Goal: Transaction & Acquisition: Purchase product/service

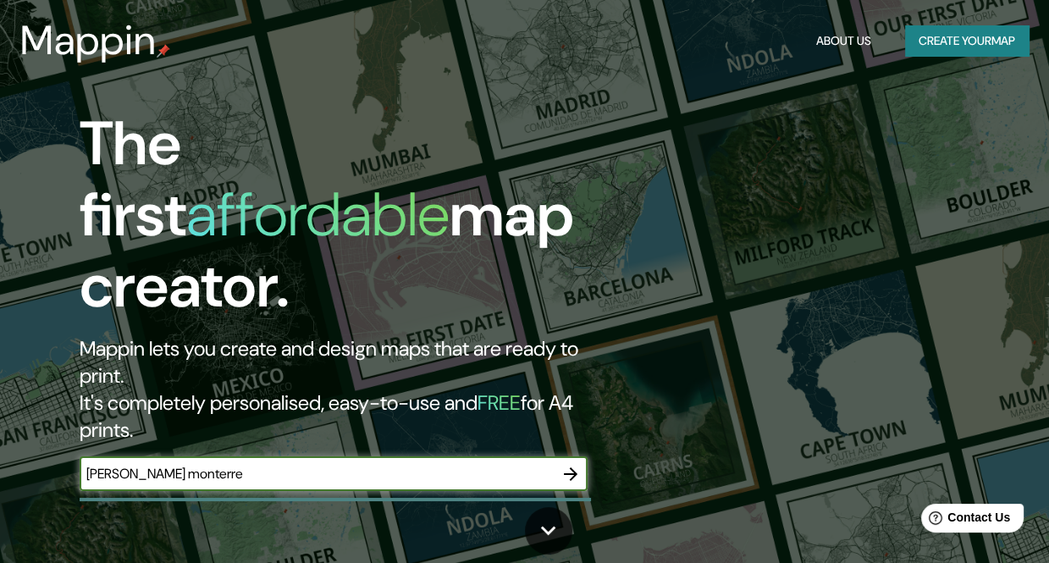
type input "[PERSON_NAME] monterrey"
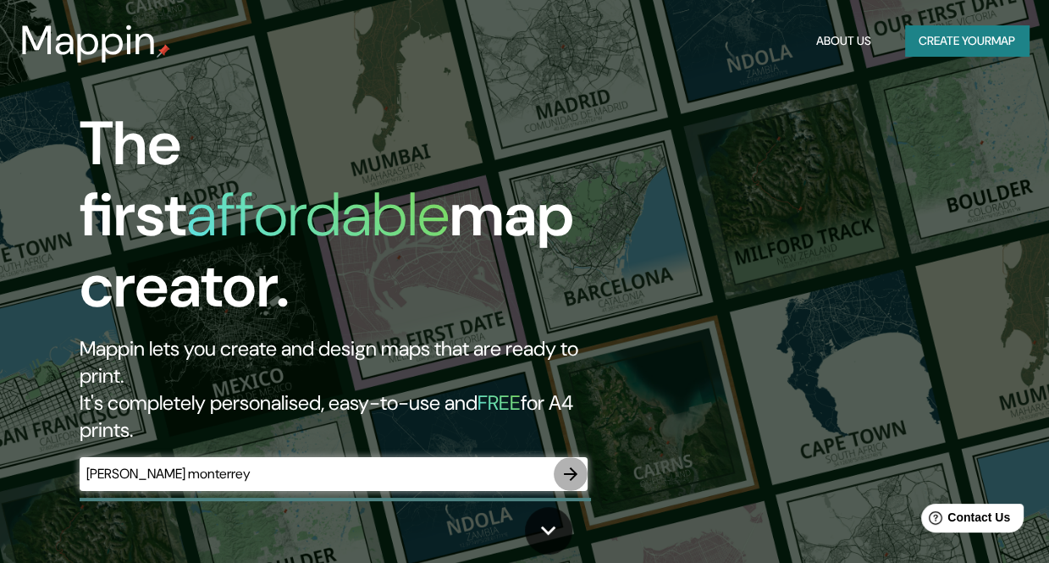
click at [570, 464] on icon "button" at bounding box center [570, 474] width 20 height 20
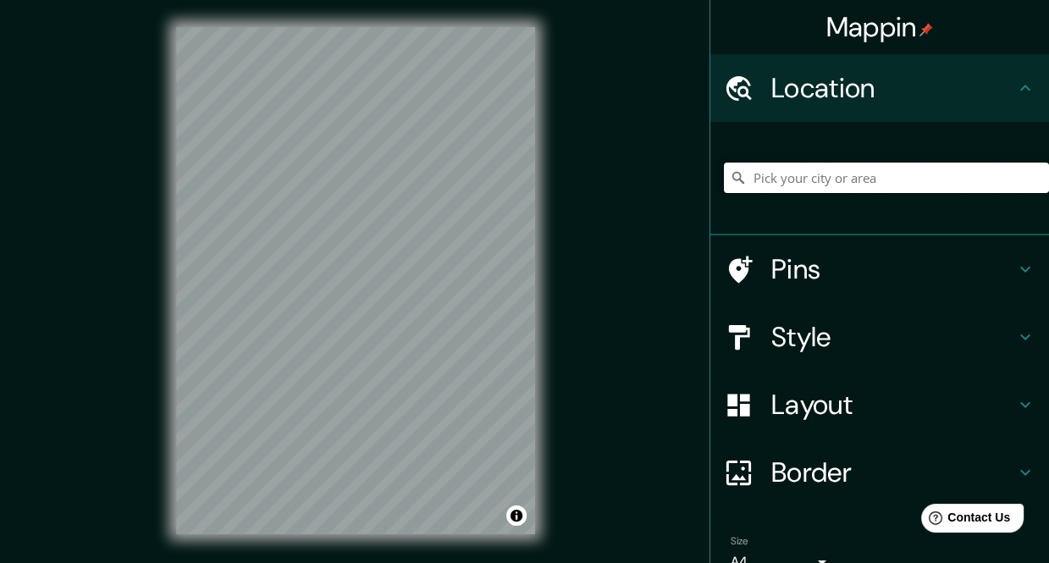
click at [858, 166] on input "Pick your city or area" at bounding box center [886, 177] width 325 height 30
click at [933, 179] on input "[PERSON_NAME], [GEOGRAPHIC_DATA][PERSON_NAME], [GEOGRAPHIC_DATA], [GEOGRAPHIC_D…" at bounding box center [886, 177] width 325 height 30
drag, startPoint x: 870, startPoint y: 177, endPoint x: 1043, endPoint y: 190, distance: 173.1
click at [1043, 190] on div "Mappin Location [PERSON_NAME], [GEOGRAPHIC_DATA][PERSON_NAME], [GEOGRAPHIC_DATA…" at bounding box center [878, 281] width 339 height 563
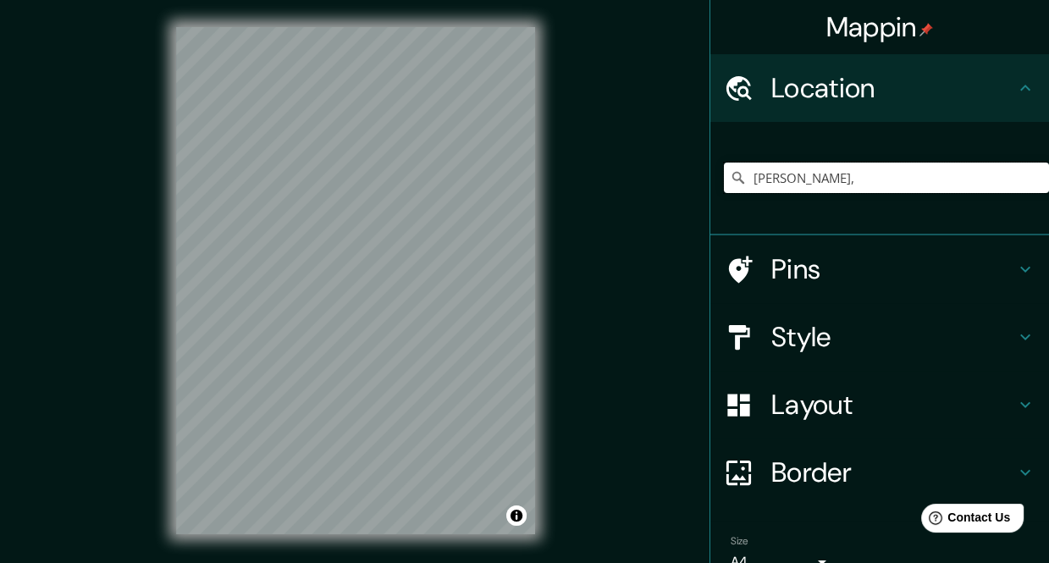
scroll to position [0, 0]
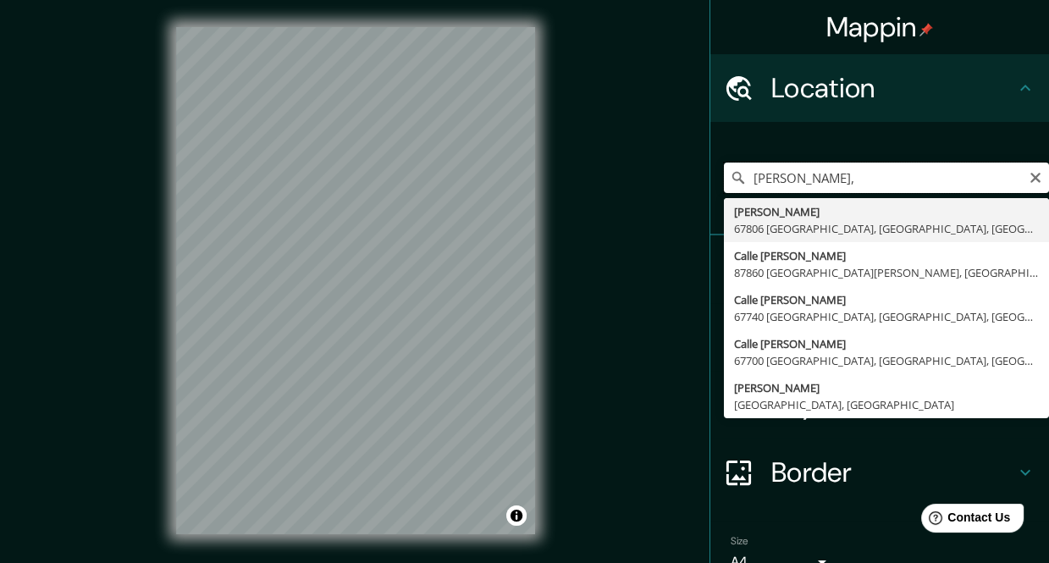
click at [737, 173] on input "[PERSON_NAME]," at bounding box center [886, 177] width 325 height 30
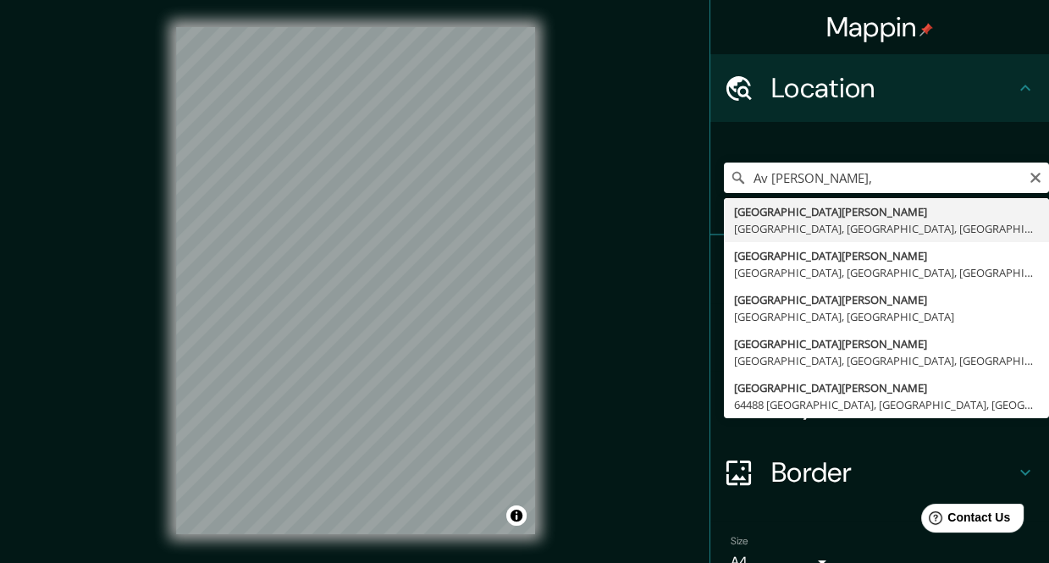
type input "[GEOGRAPHIC_DATA][PERSON_NAME], [GEOGRAPHIC_DATA], [GEOGRAPHIC_DATA], [GEOGRAPH…"
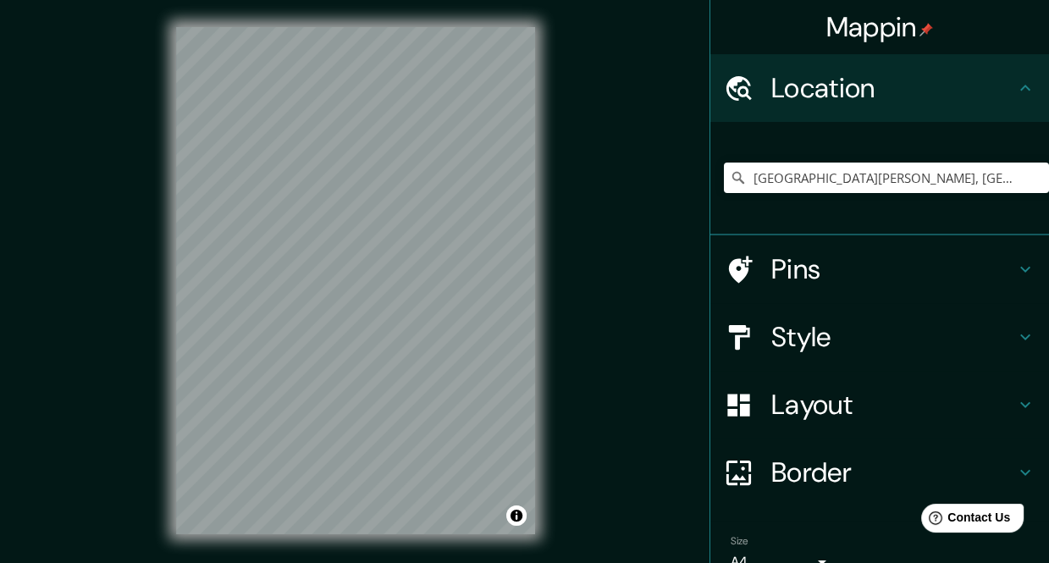
click at [891, 343] on h4 "Style" at bounding box center [893, 337] width 244 height 34
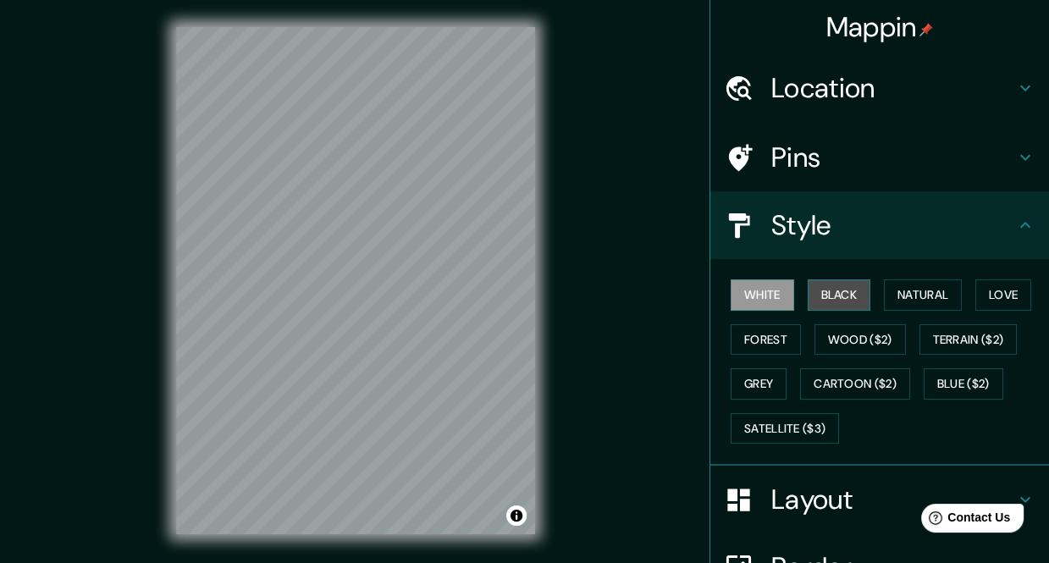
click at [830, 301] on button "Black" at bounding box center [838, 294] width 63 height 31
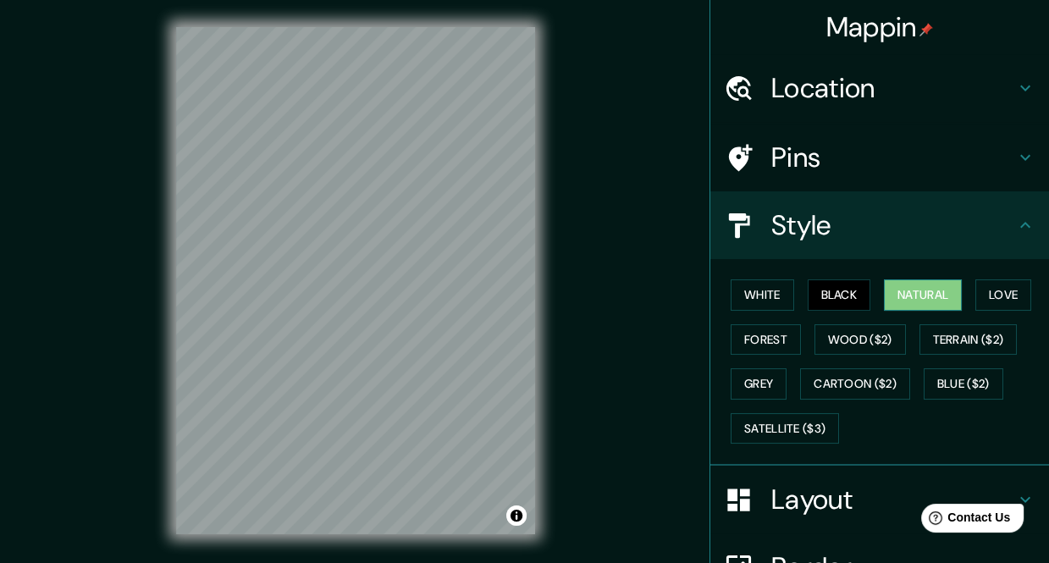
click at [906, 288] on button "Natural" at bounding box center [923, 294] width 78 height 31
click at [977, 295] on button "Love" at bounding box center [1003, 294] width 56 height 31
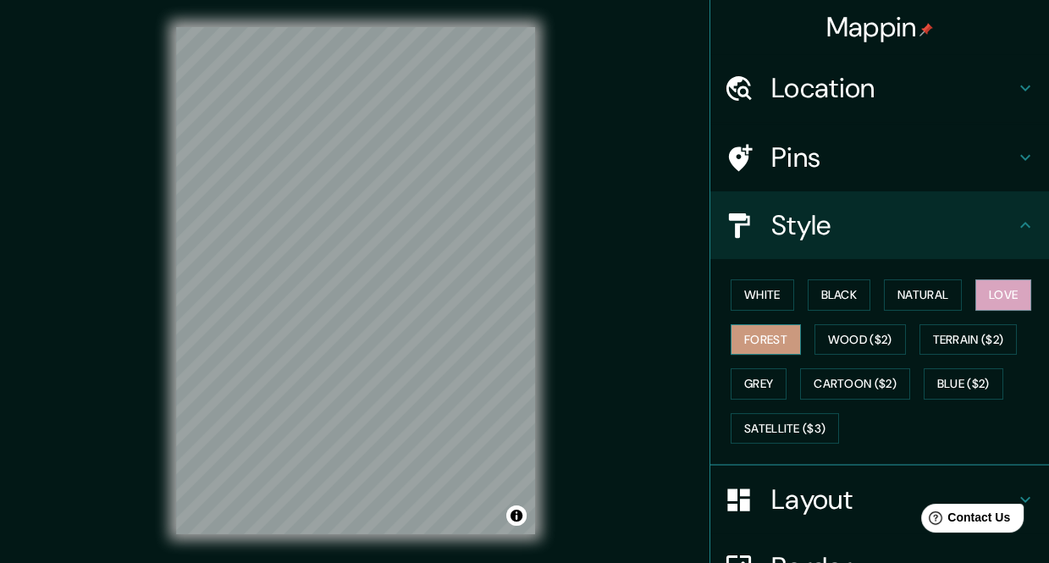
click at [777, 337] on button "Forest" at bounding box center [765, 339] width 70 height 31
click at [835, 341] on button "Wood ($2)" at bounding box center [859, 339] width 91 height 31
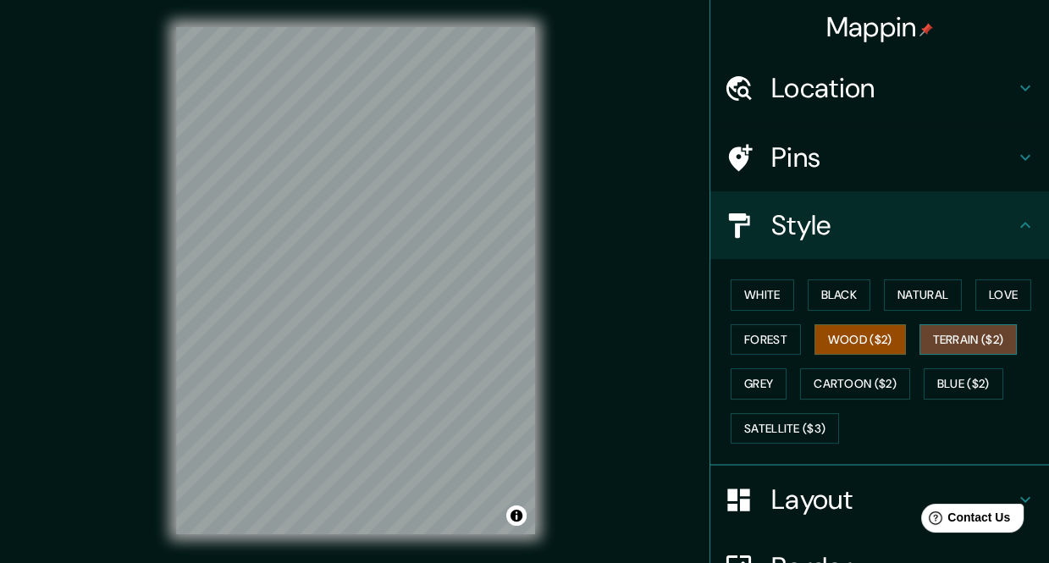
click at [959, 343] on button "Terrain ($2)" at bounding box center [968, 339] width 98 height 31
click at [764, 382] on button "Grey" at bounding box center [758, 383] width 56 height 31
click at [966, 337] on button "Terrain ($2)" at bounding box center [968, 339] width 98 height 31
click at [767, 388] on button "Grey" at bounding box center [758, 383] width 56 height 31
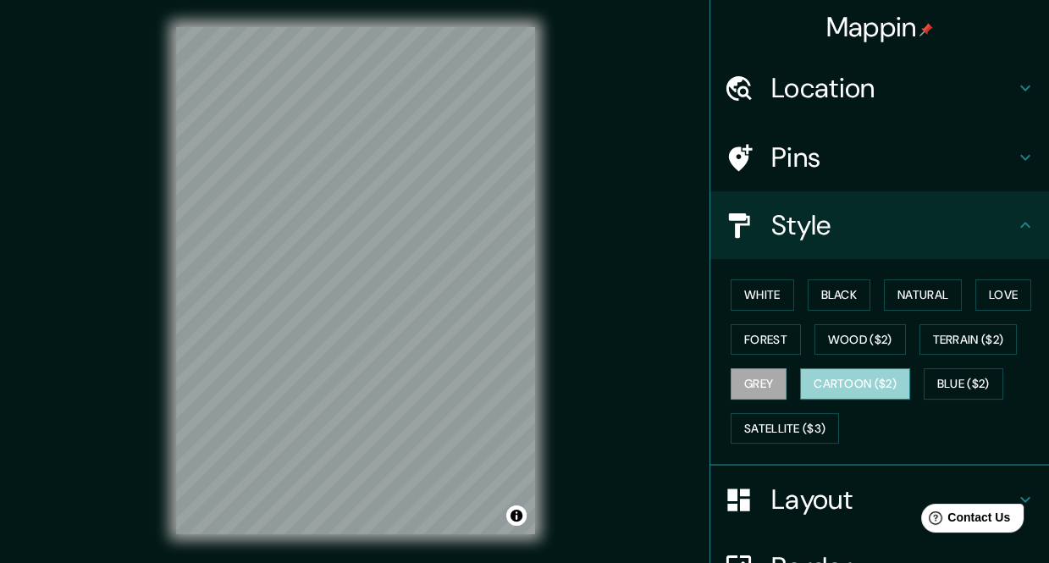
click at [853, 387] on button "Cartoon ($2)" at bounding box center [855, 383] width 110 height 31
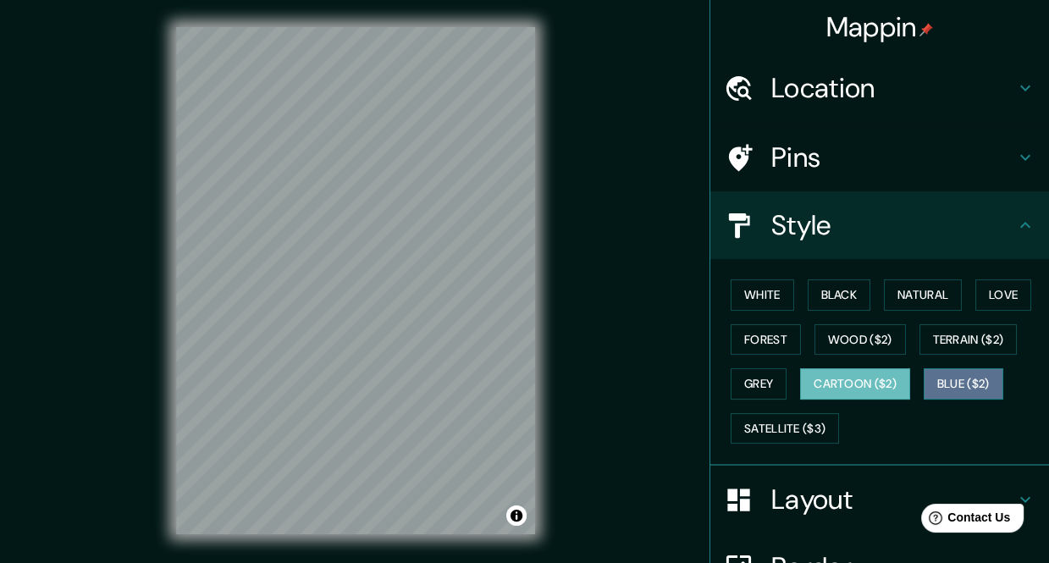
click at [929, 383] on button "Blue ($2)" at bounding box center [963, 383] width 80 height 31
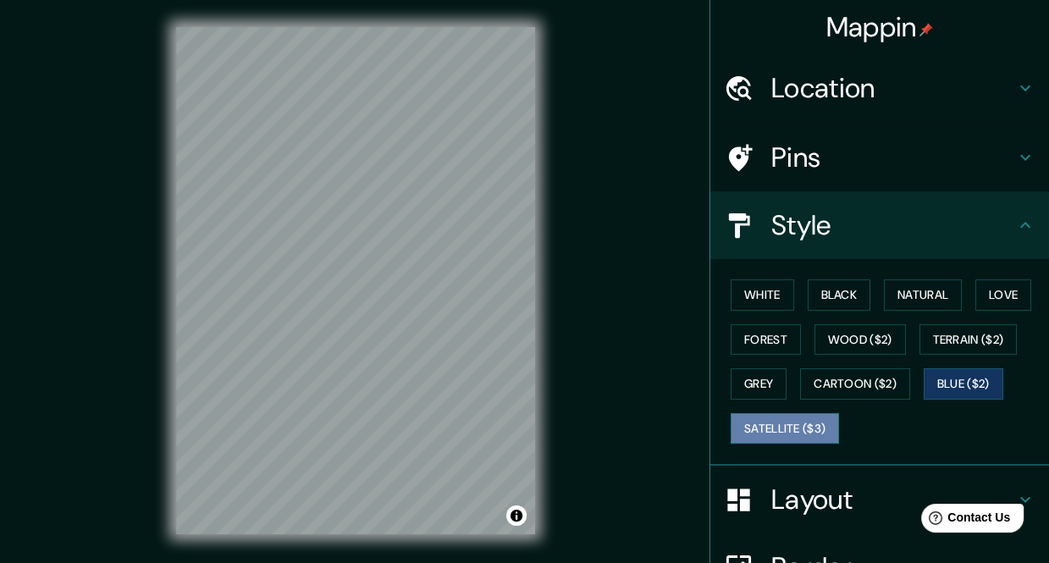
click at [779, 428] on button "Satellite ($3)" at bounding box center [784, 428] width 108 height 31
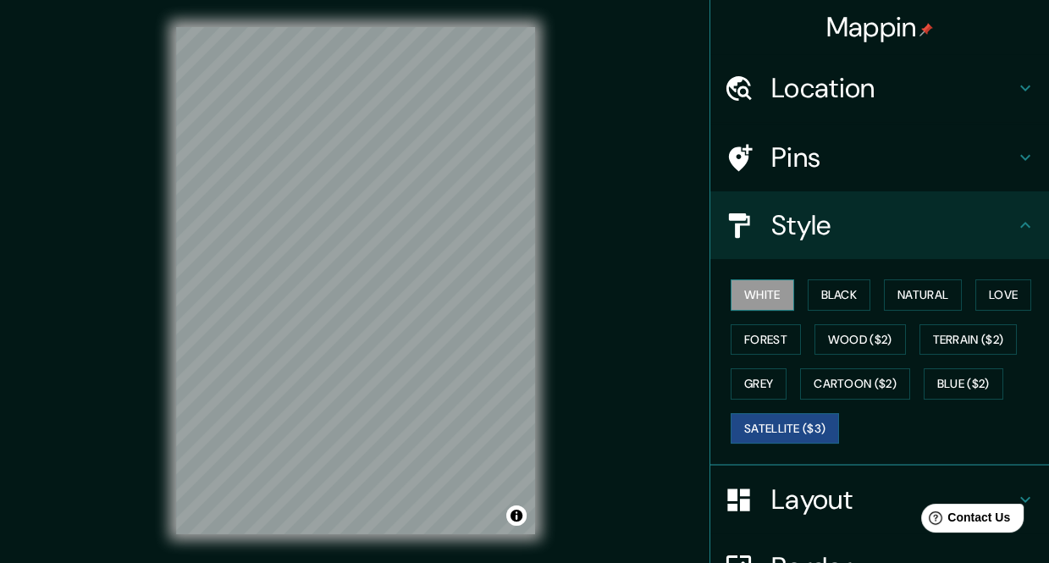
click at [776, 299] on button "White" at bounding box center [761, 294] width 63 height 31
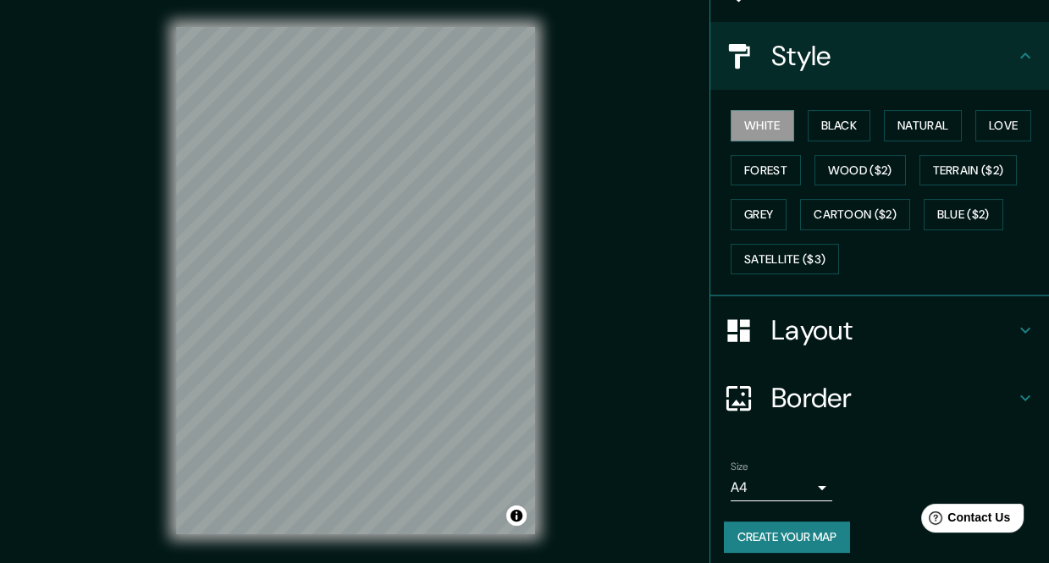
click at [849, 394] on h4 "Border" at bounding box center [893, 398] width 244 height 34
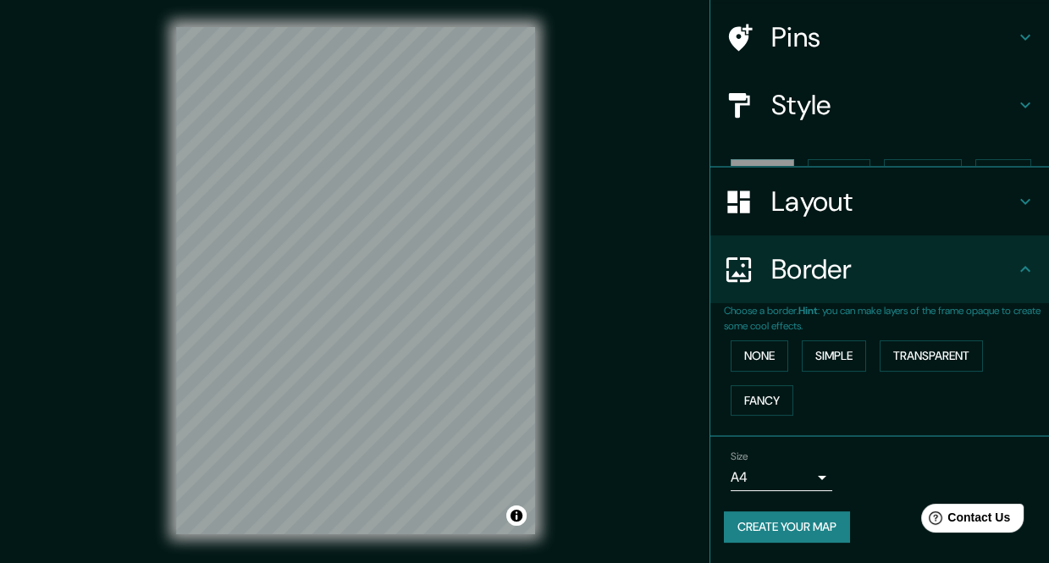
scroll to position [91, 0]
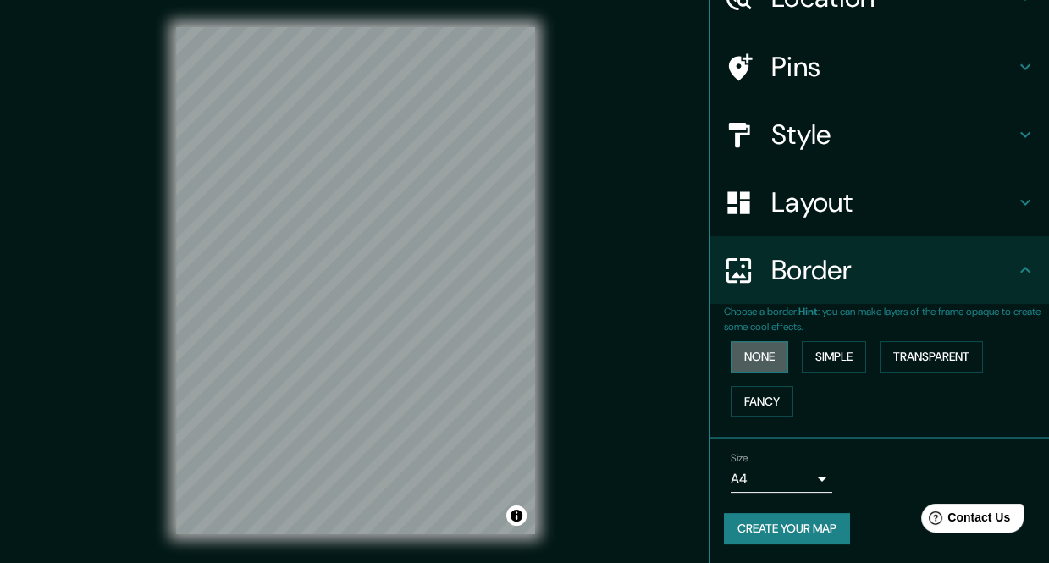
click at [746, 353] on button "None" at bounding box center [759, 356] width 58 height 31
click at [819, 357] on button "Simple" at bounding box center [833, 356] width 64 height 31
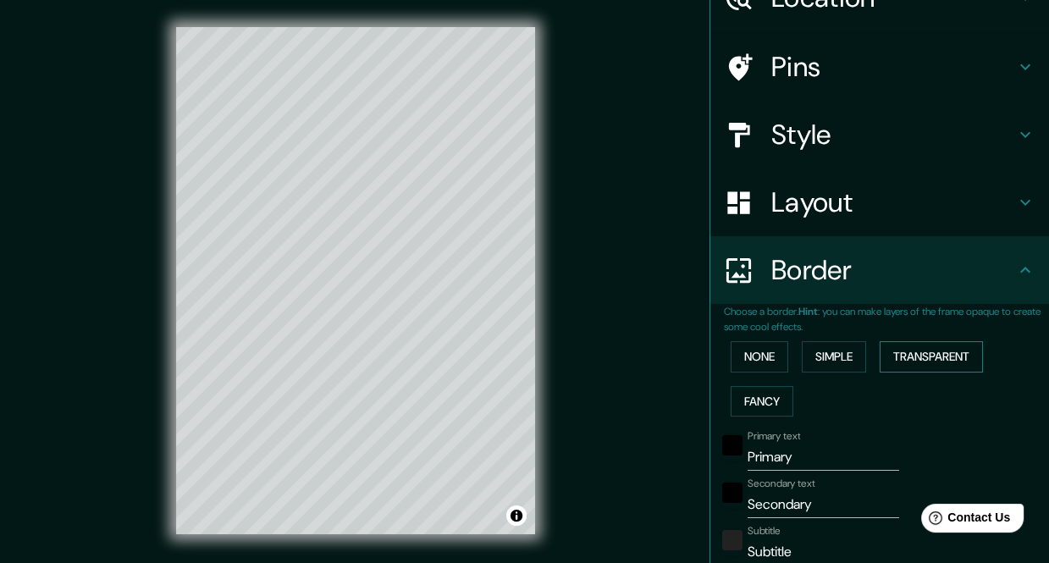
click at [894, 361] on button "Transparent" at bounding box center [930, 356] width 103 height 31
click at [745, 399] on button "Fancy" at bounding box center [761, 401] width 63 height 31
click at [896, 358] on button "Transparent" at bounding box center [930, 356] width 103 height 31
click at [752, 358] on button "None" at bounding box center [759, 356] width 58 height 31
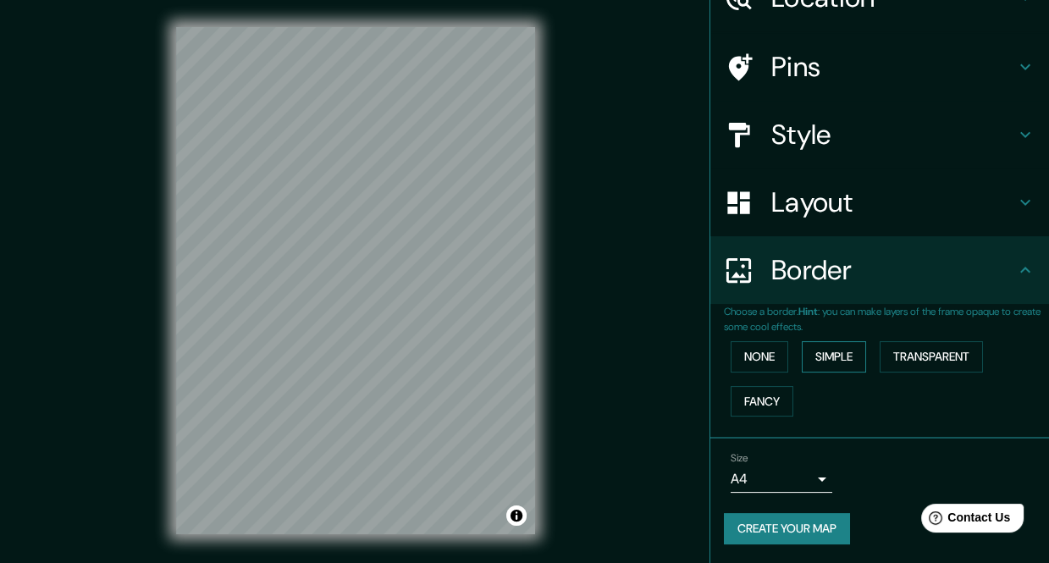
click at [845, 363] on button "Simple" at bounding box center [833, 356] width 64 height 31
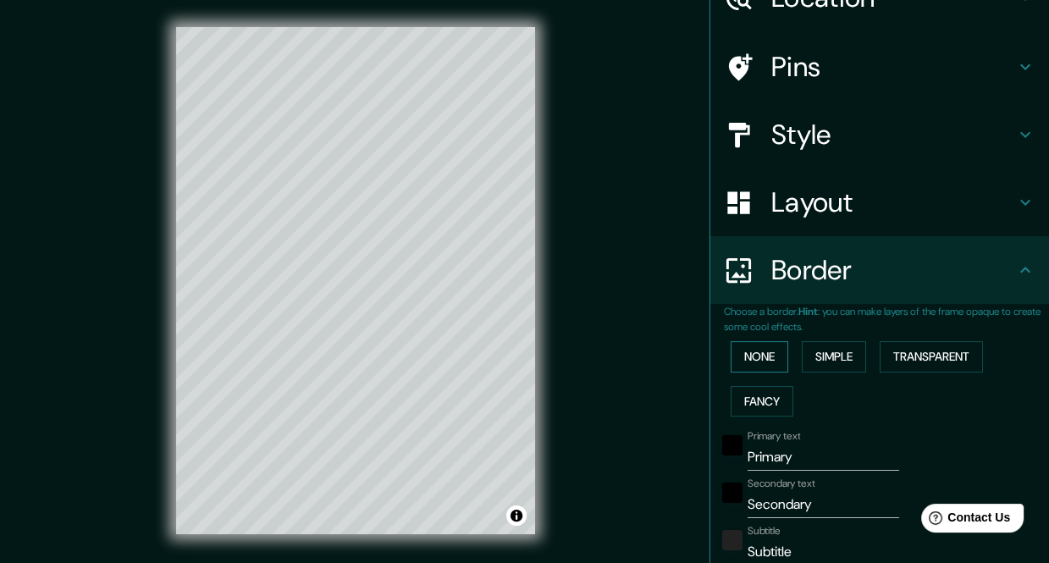
click at [754, 354] on button "None" at bounding box center [759, 356] width 58 height 31
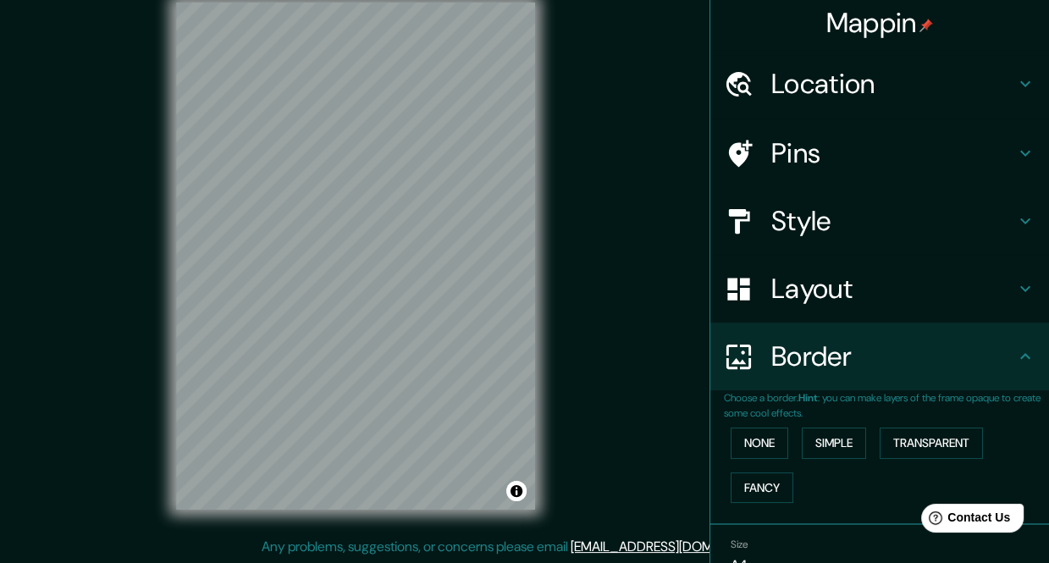
scroll to position [0, 0]
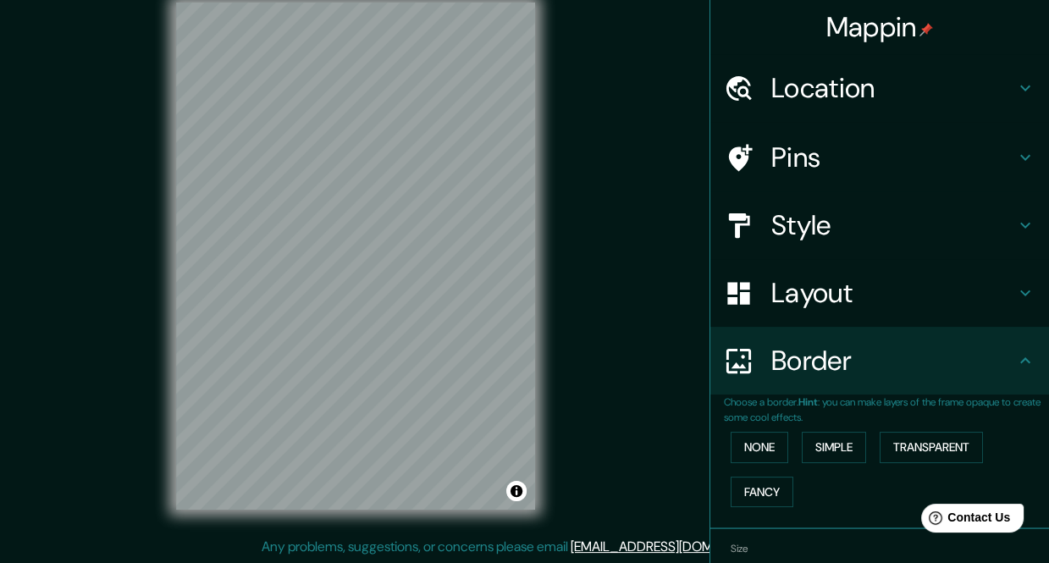
click at [842, 289] on h4 "Layout" at bounding box center [893, 293] width 244 height 34
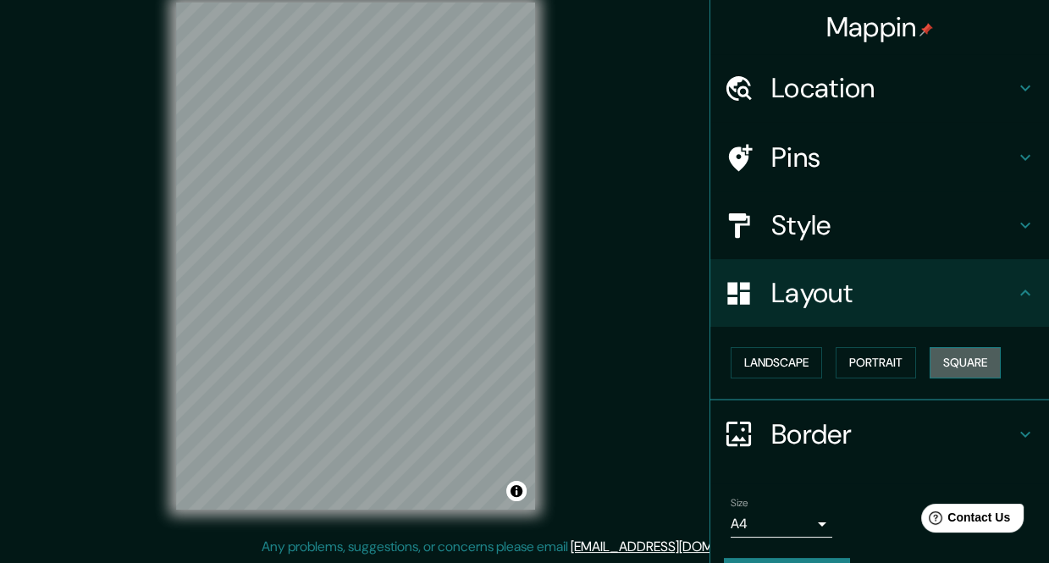
click at [962, 366] on button "Square" at bounding box center [964, 362] width 71 height 31
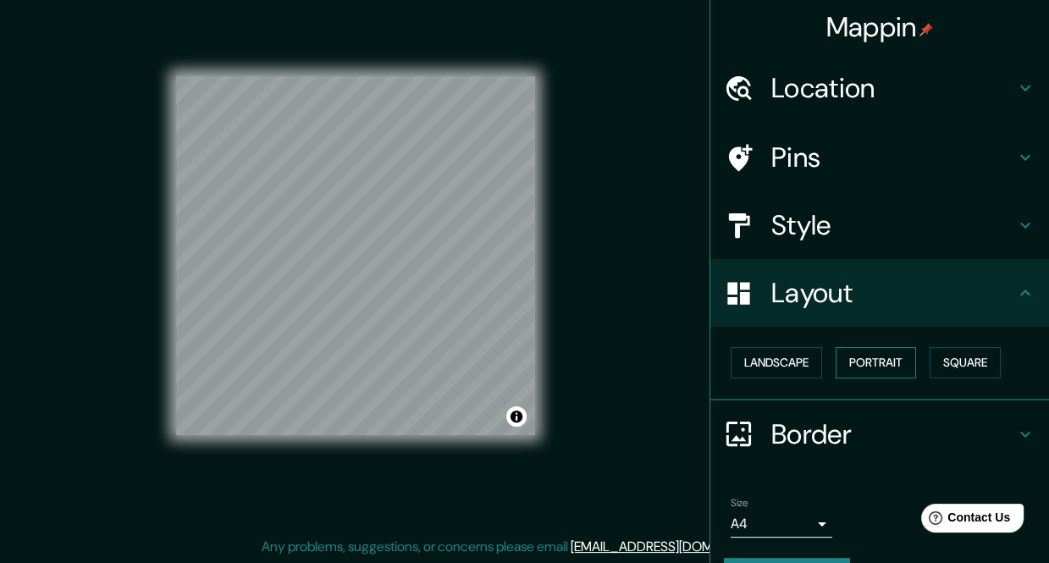
click at [889, 362] on button "Portrait" at bounding box center [875, 362] width 80 height 31
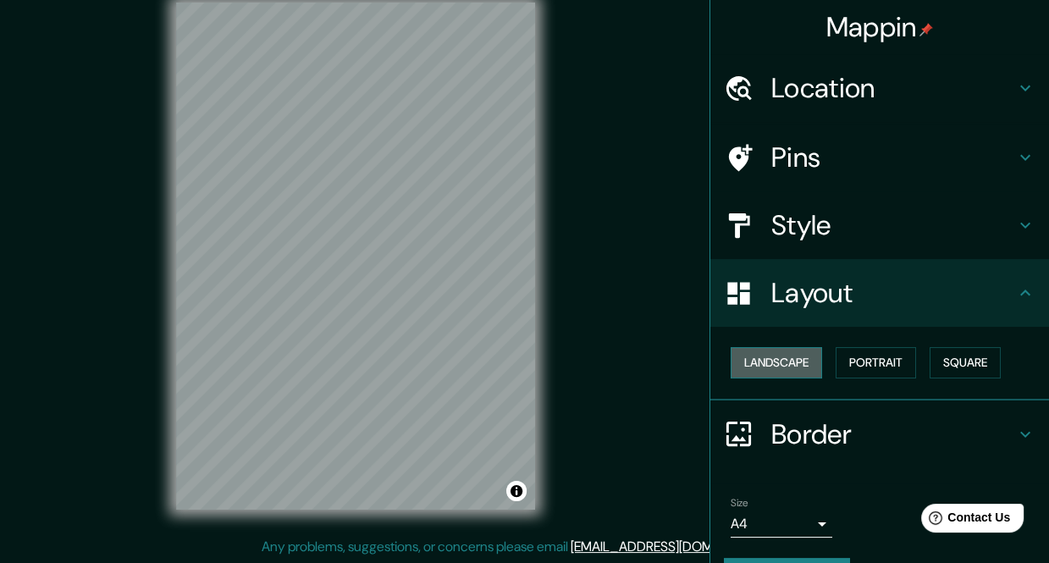
click at [790, 356] on button "Landscape" at bounding box center [775, 362] width 91 height 31
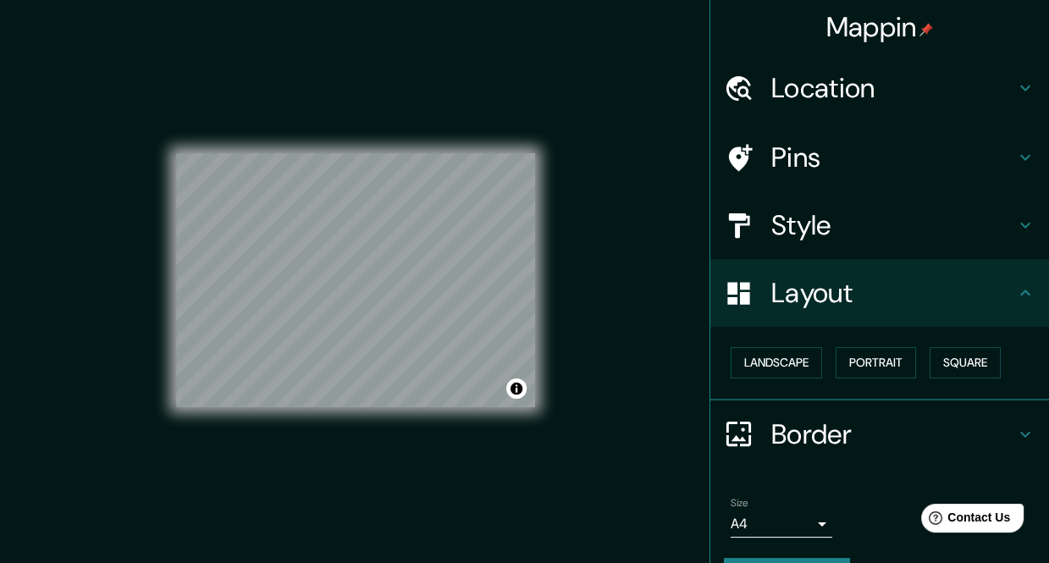
click at [858, 143] on h4 "Pins" at bounding box center [893, 157] width 244 height 34
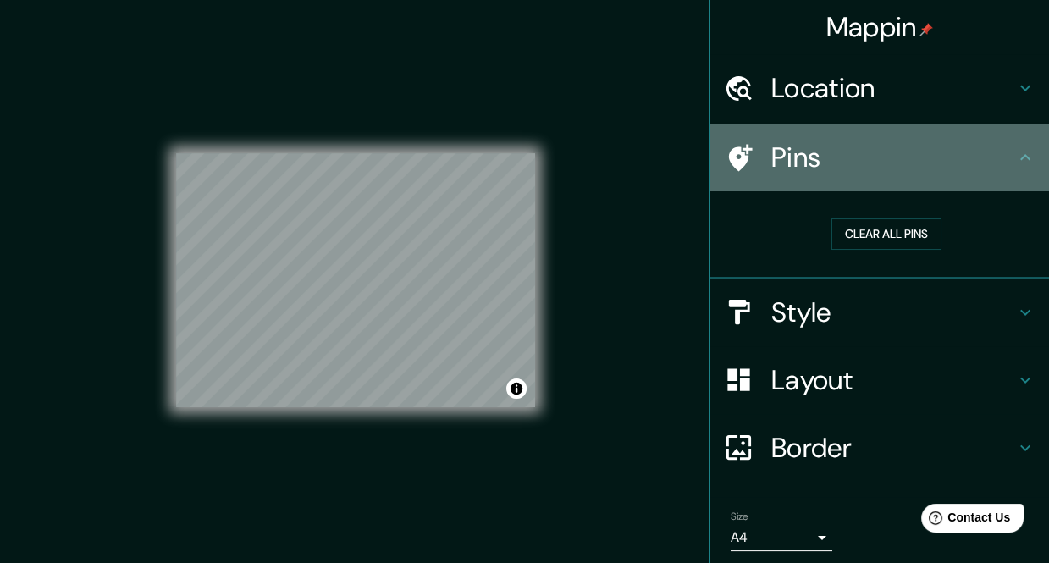
click at [858, 143] on h4 "Pins" at bounding box center [893, 157] width 244 height 34
click at [1015, 164] on icon at bounding box center [1025, 157] width 20 height 20
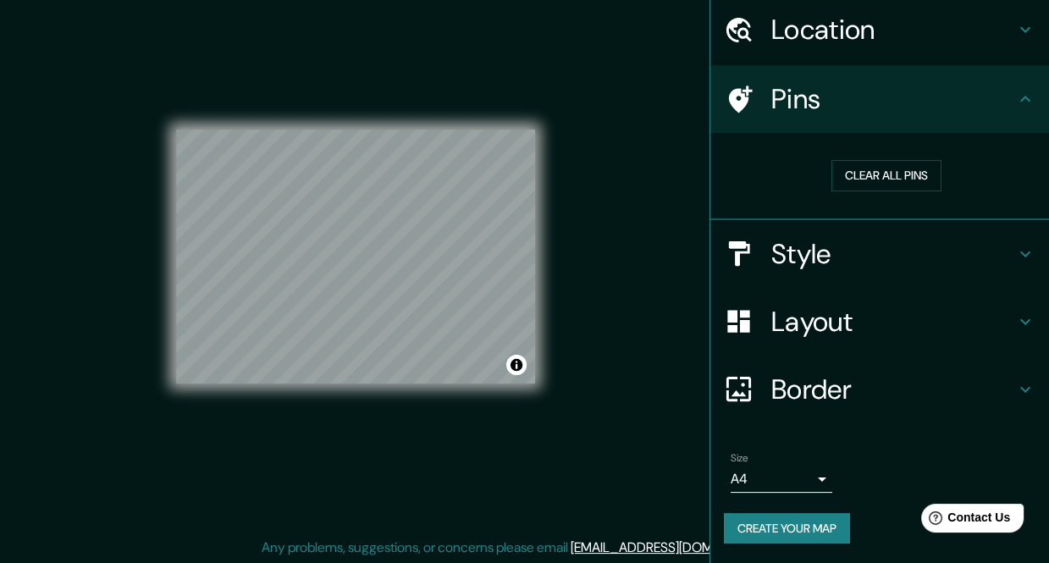
scroll to position [25, 0]
click at [816, 523] on button "Create your map" at bounding box center [787, 528] width 126 height 31
click at [768, 521] on button "Create your map" at bounding box center [787, 528] width 126 height 31
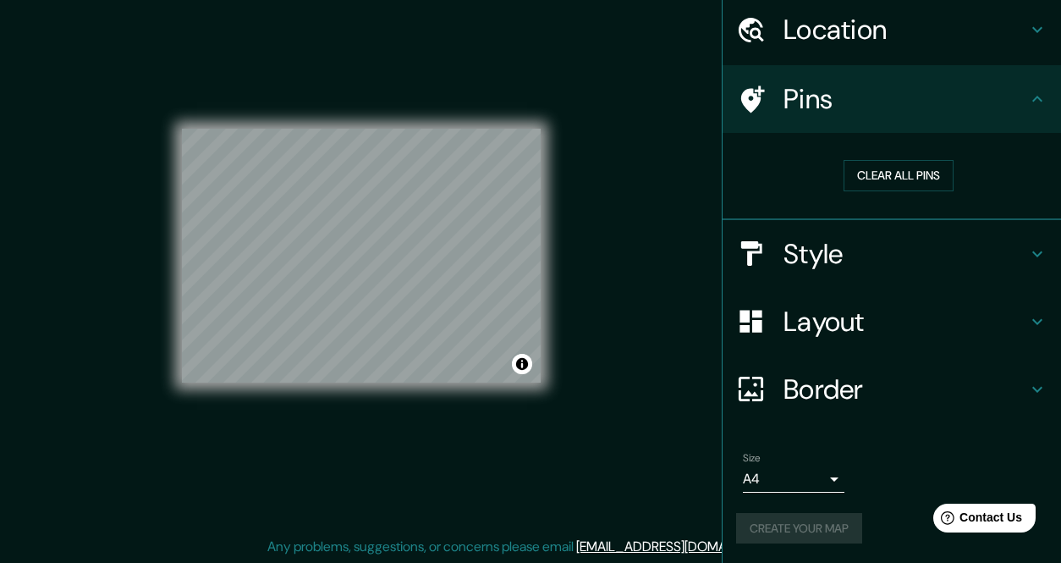
click at [795, 473] on body "Mappin Location [GEOGRAPHIC_DATA][PERSON_NAME], [GEOGRAPHIC_DATA], [GEOGRAPHIC_…" at bounding box center [530, 256] width 1061 height 563
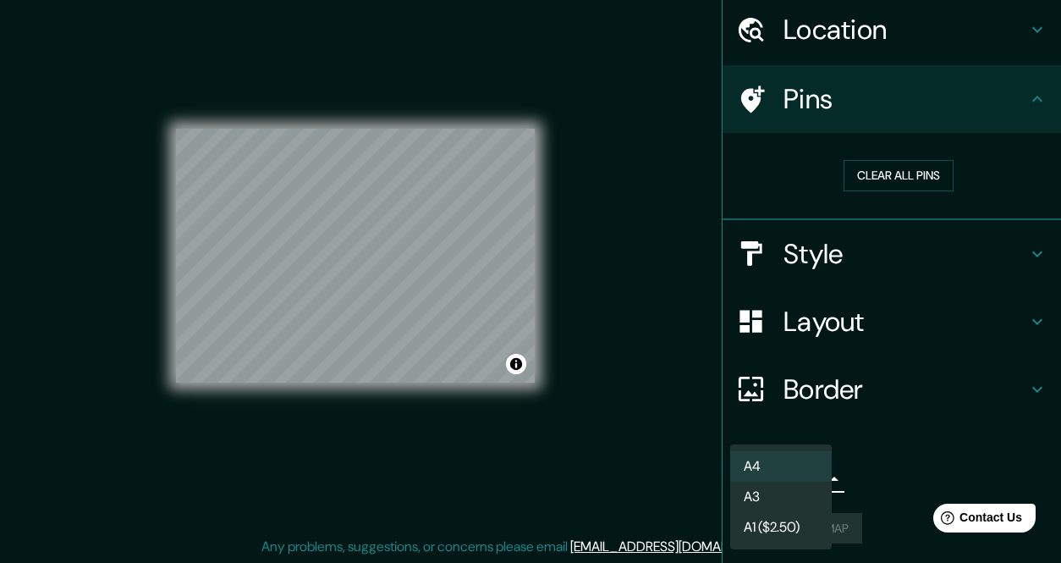
click at [851, 472] on div at bounding box center [530, 281] width 1061 height 563
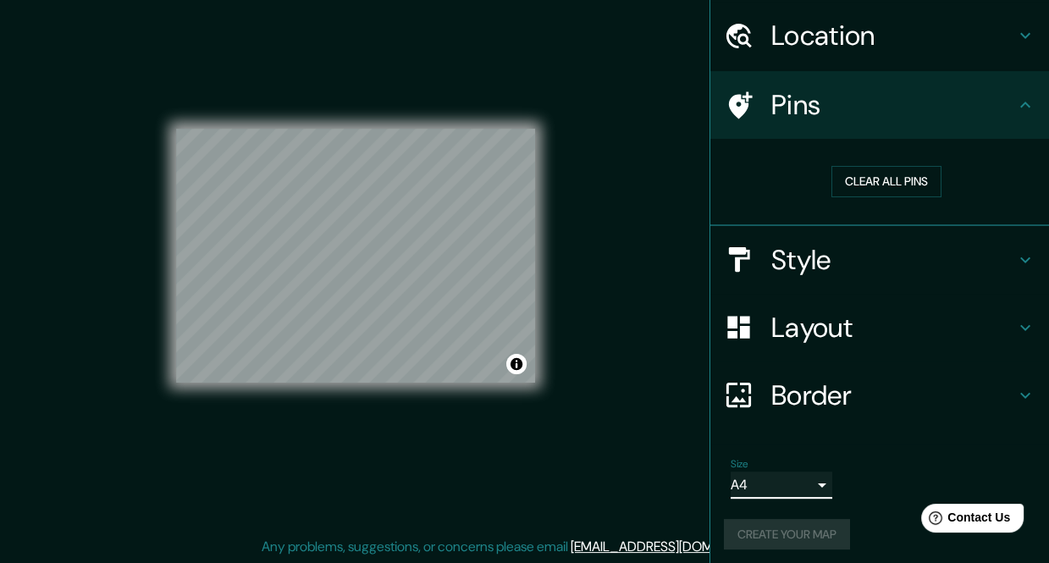
scroll to position [58, 0]
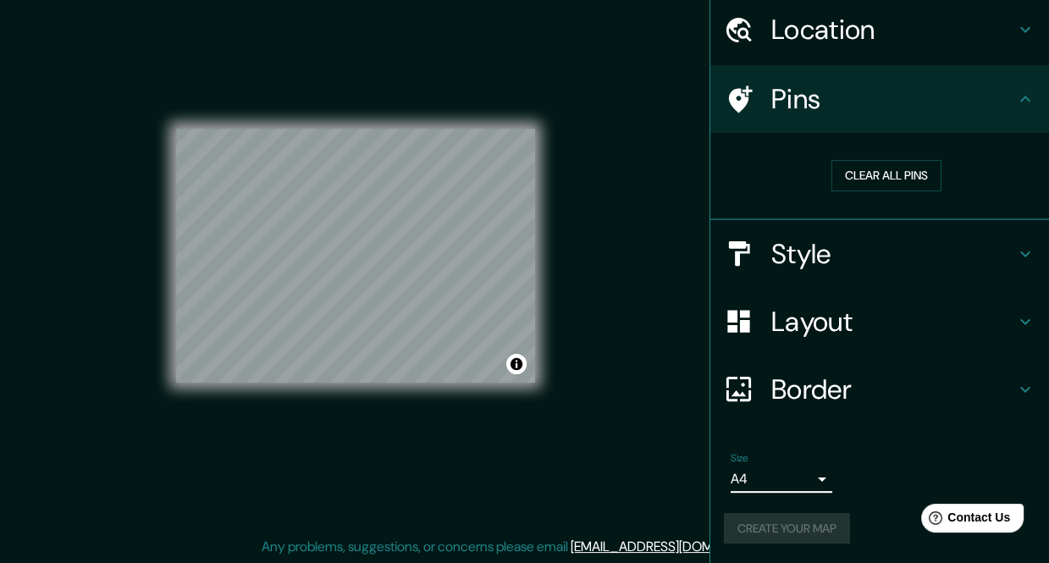
click at [941, 111] on h4 "Pins" at bounding box center [893, 99] width 244 height 34
click at [999, 96] on h4 "Pins" at bounding box center [893, 99] width 244 height 34
click at [739, 520] on button "Create your map" at bounding box center [787, 528] width 126 height 31
click at [895, 24] on h4 "Location" at bounding box center [893, 30] width 244 height 34
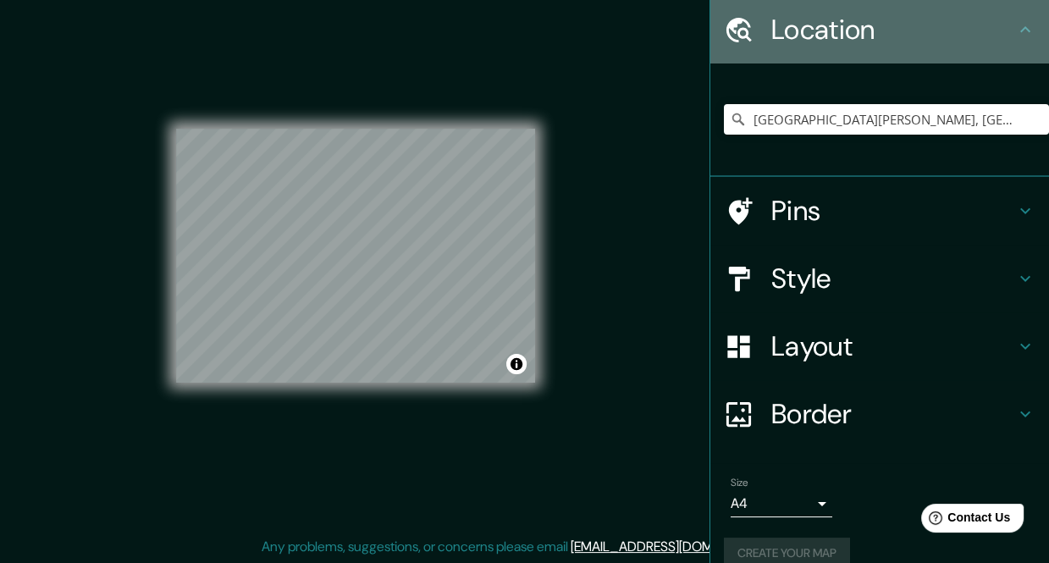
click at [895, 24] on h4 "Location" at bounding box center [893, 30] width 244 height 34
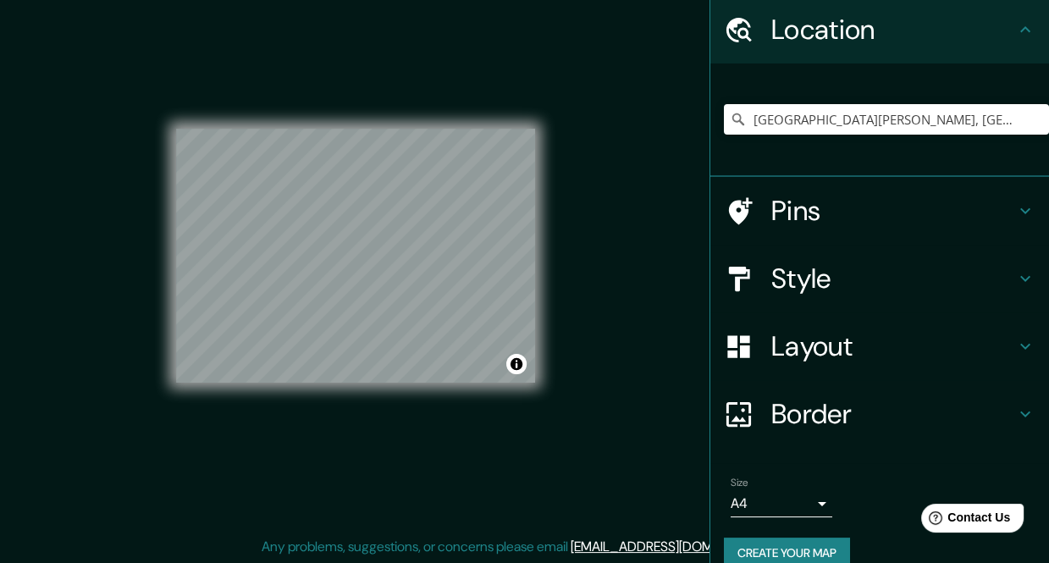
click at [813, 545] on button "Create your map" at bounding box center [787, 552] width 126 height 31
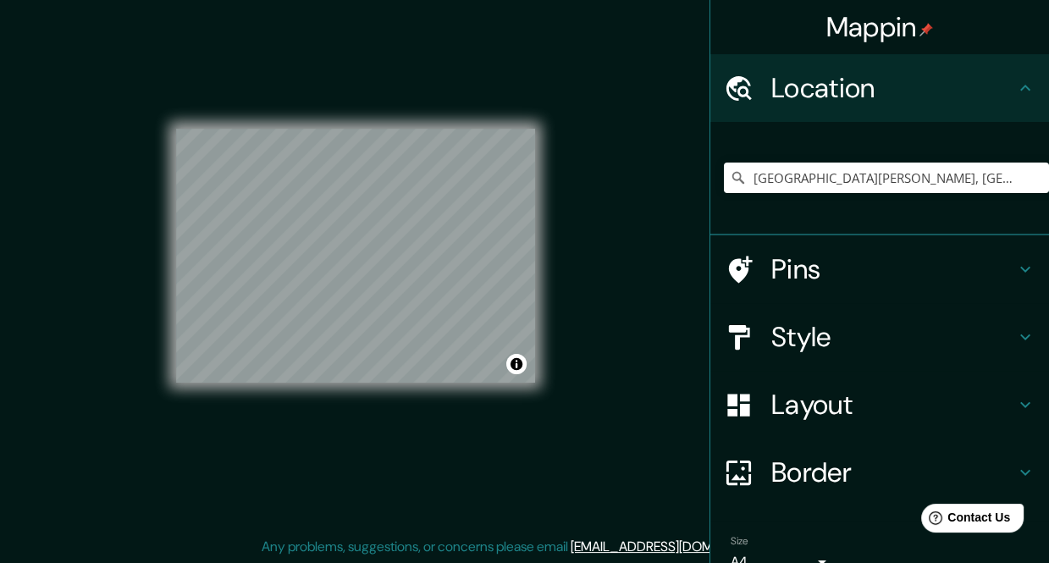
scroll to position [84, 0]
